Goal: Find specific page/section: Find specific page/section

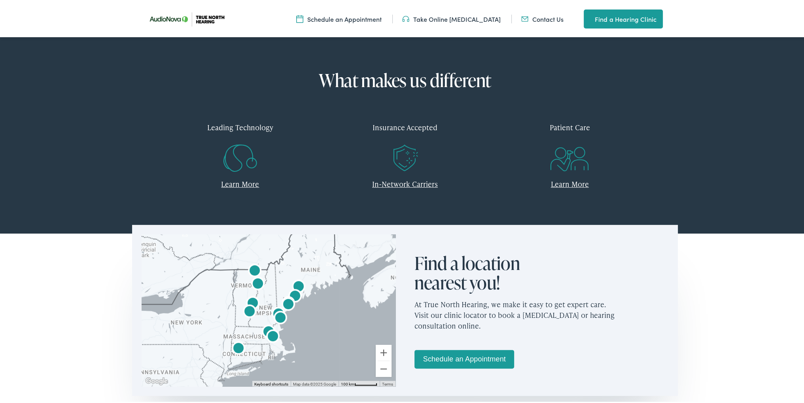
scroll to position [317, 0]
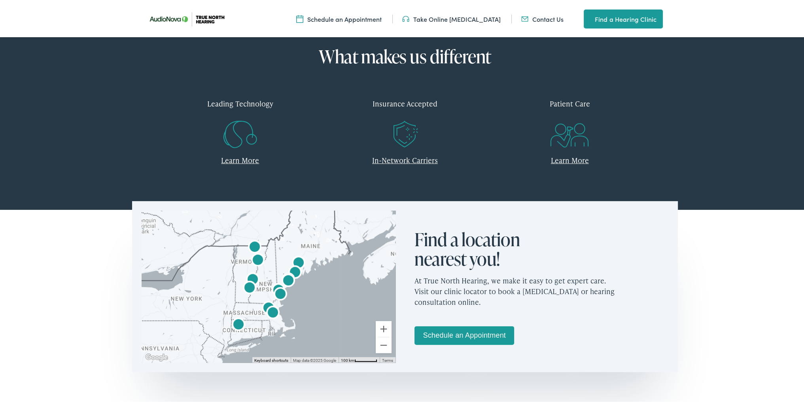
click at [248, 277] on img "True North Hearing by AudioNova" at bounding box center [252, 278] width 19 height 19
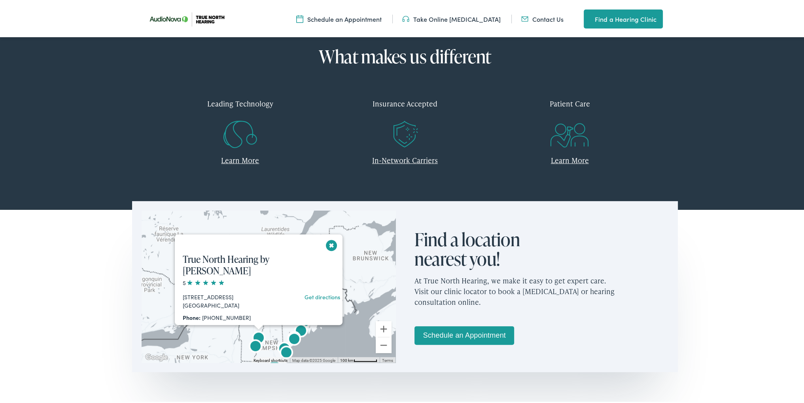
scroll to position [0, 0]
click at [252, 345] on img "AudioNova" at bounding box center [255, 345] width 19 height 19
click at [324, 245] on button "Close" at bounding box center [331, 244] width 14 height 14
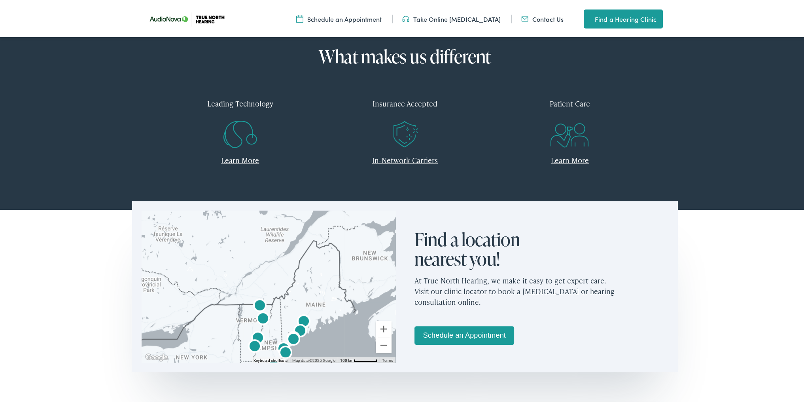
click at [250, 344] on img "AudioNova" at bounding box center [254, 345] width 19 height 19
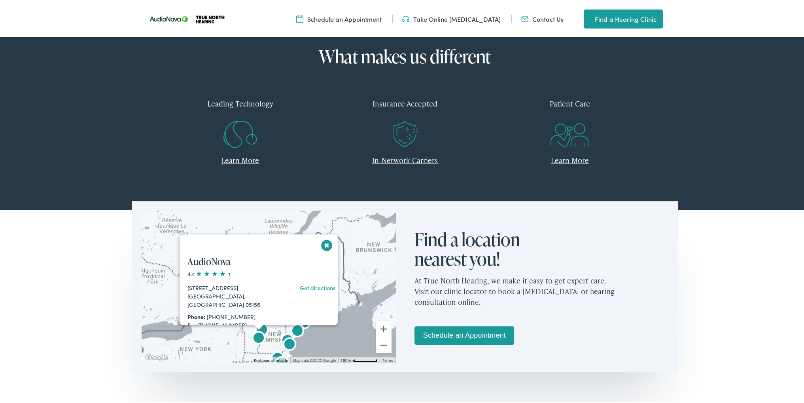
click at [325, 248] on div "AudioNova 4.4 [STREET_ADDRESS] Get directions Phone: [PHONE_NUMBER] Fax: [PHONE…" at bounding box center [262, 347] width 165 height 200
drag, startPoint x: 244, startPoint y: 294, endPoint x: 184, endPoint y: 288, distance: 60.4
click at [188, 288] on div "[STREET_ADDRESS] Get directions" at bounding box center [233, 294] width 90 height 25
